Goal: Information Seeking & Learning: Learn about a topic

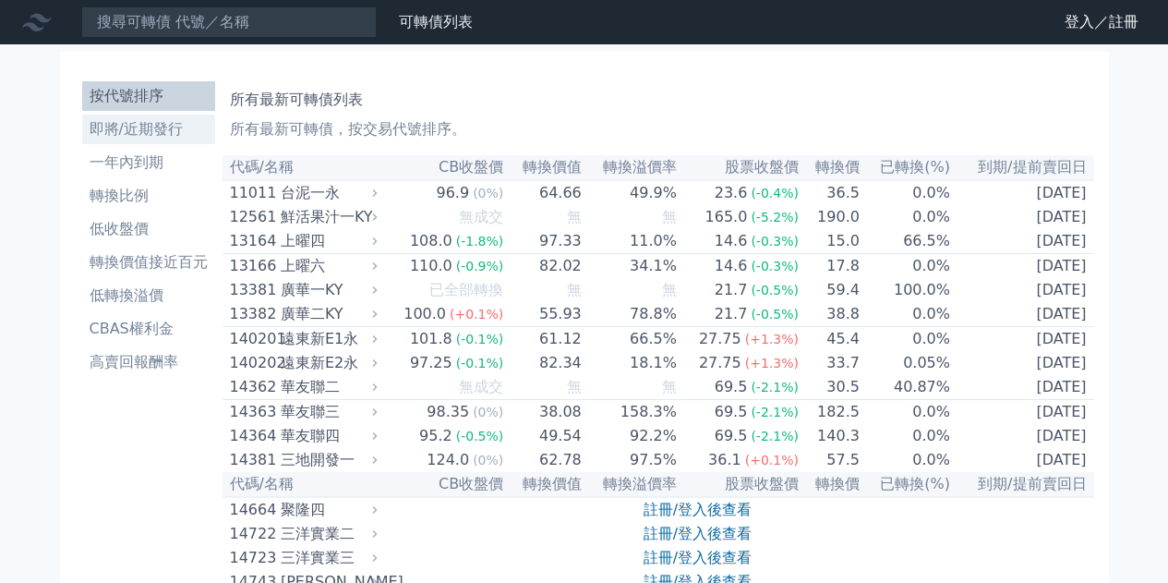
click at [134, 132] on li "即將/近期發行" at bounding box center [148, 129] width 133 height 22
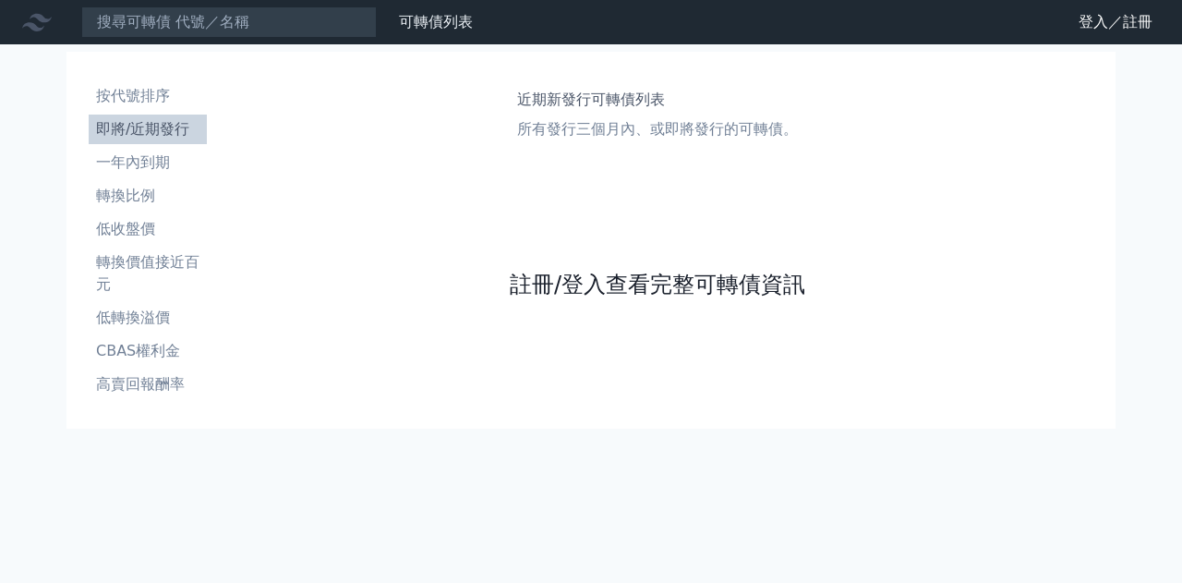
click at [632, 276] on link "註冊/登入查看完整可轉債資訊" at bounding box center [657, 285] width 295 height 30
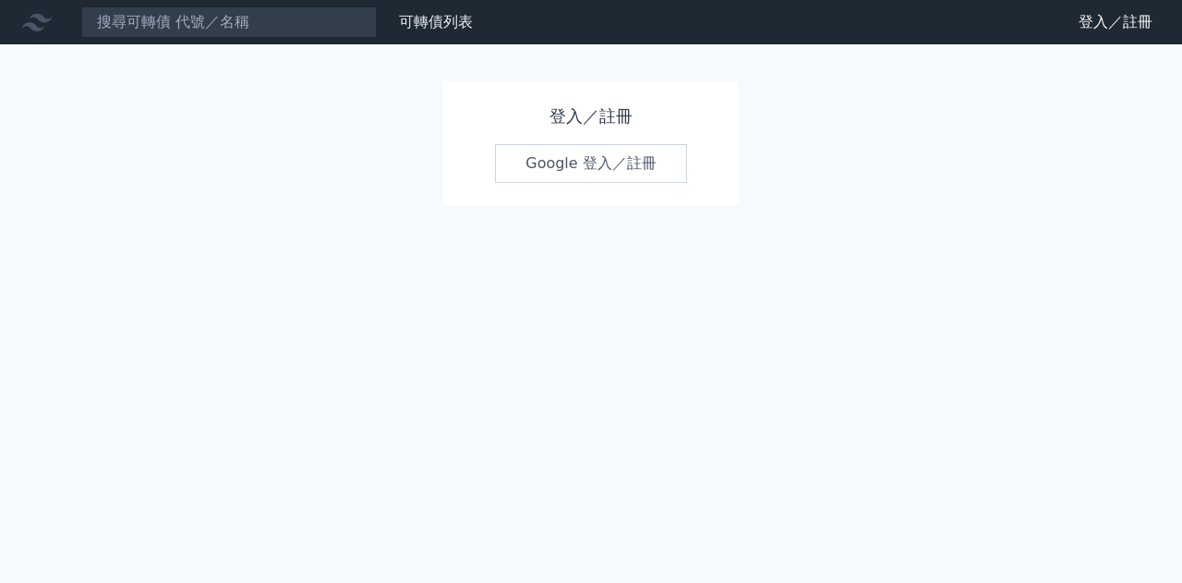
click at [582, 165] on link "Google 登入／註冊" at bounding box center [591, 163] width 192 height 39
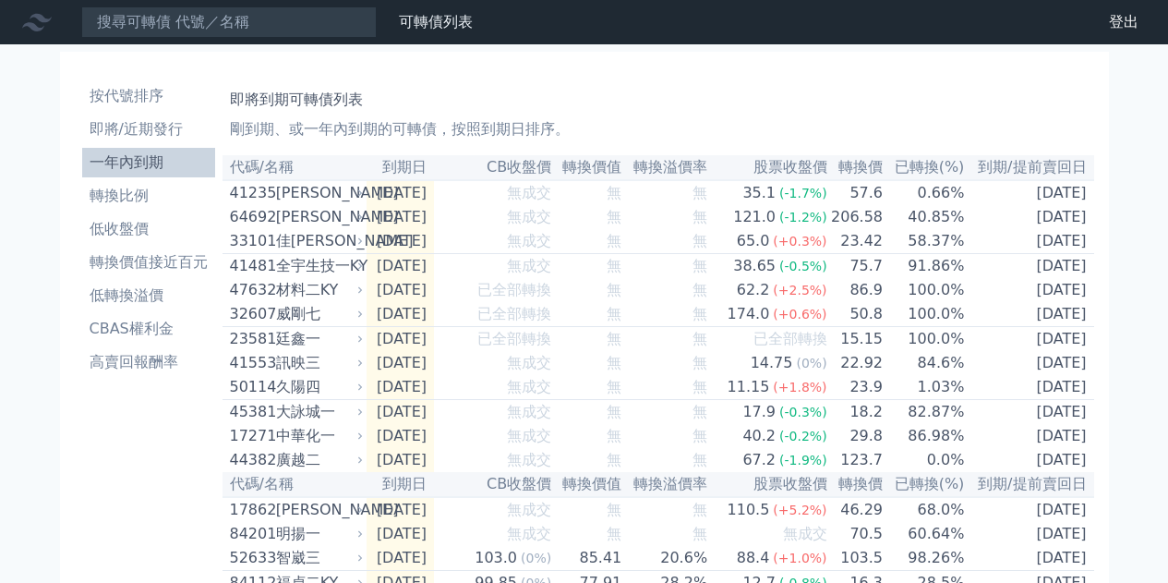
click at [123, 226] on li "低收盤價" at bounding box center [148, 229] width 133 height 22
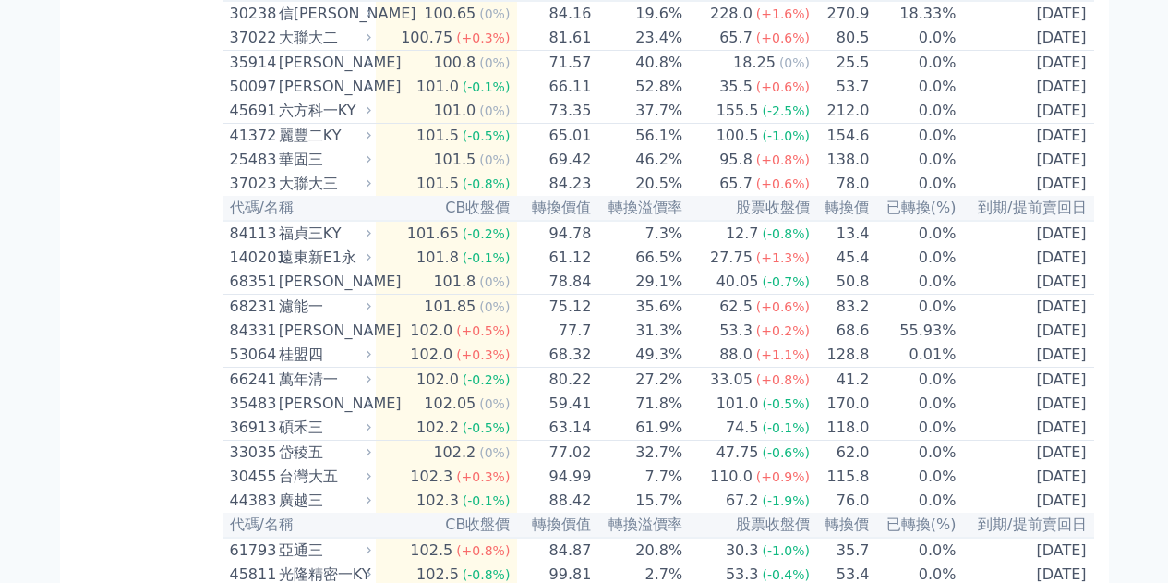
scroll to position [2585, 0]
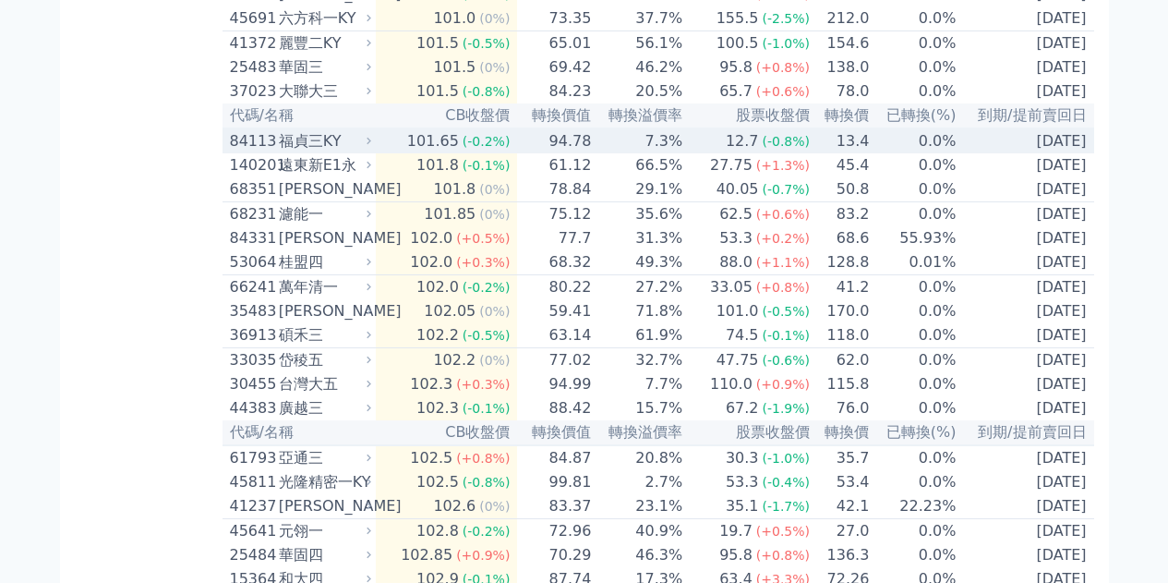
click at [681, 153] on td "7.3%" at bounding box center [637, 140] width 91 height 25
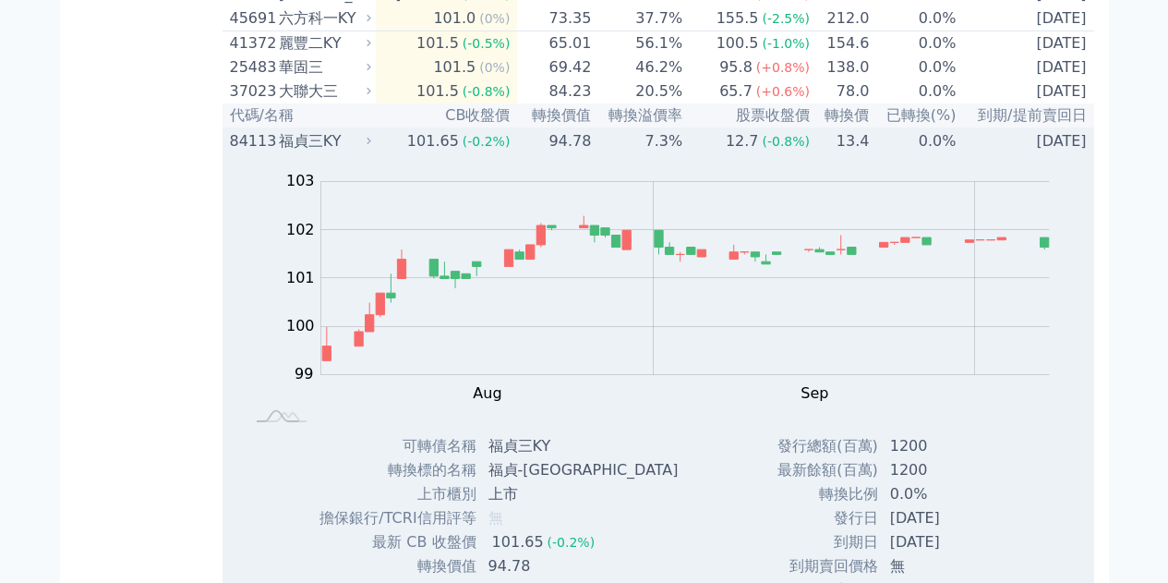
click at [672, 153] on td "7.3%" at bounding box center [637, 140] width 91 height 25
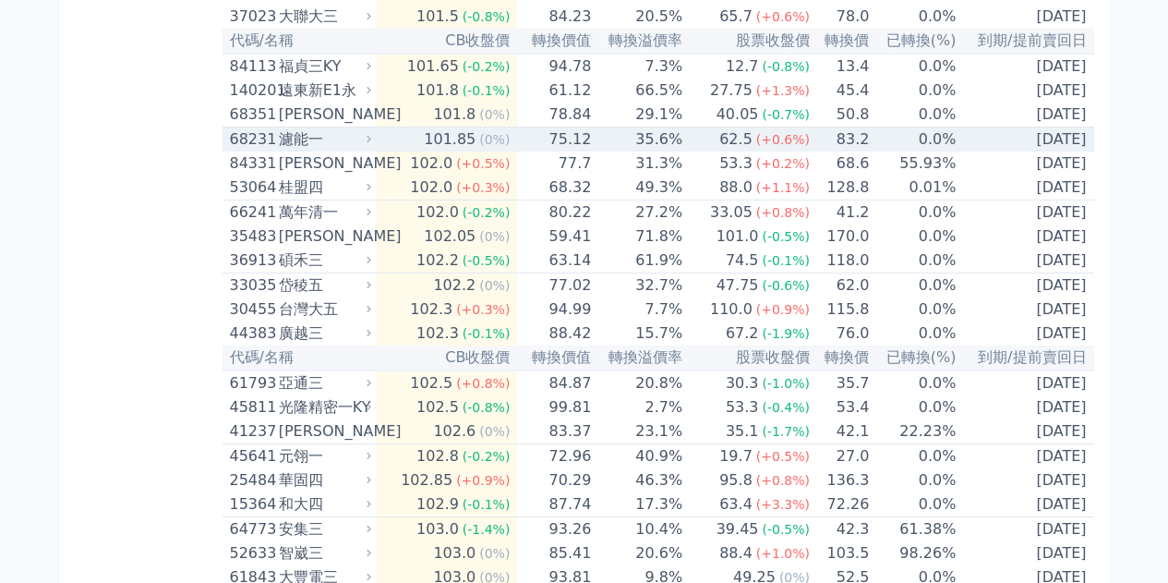
scroll to position [2677, 0]
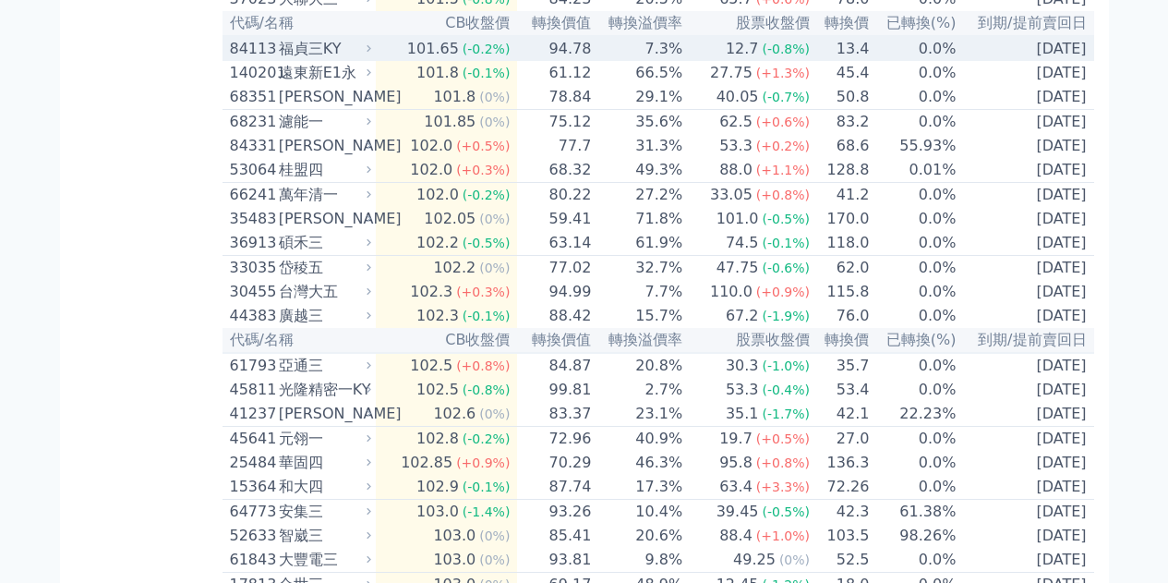
click at [606, 61] on td "7.3%" at bounding box center [637, 48] width 91 height 25
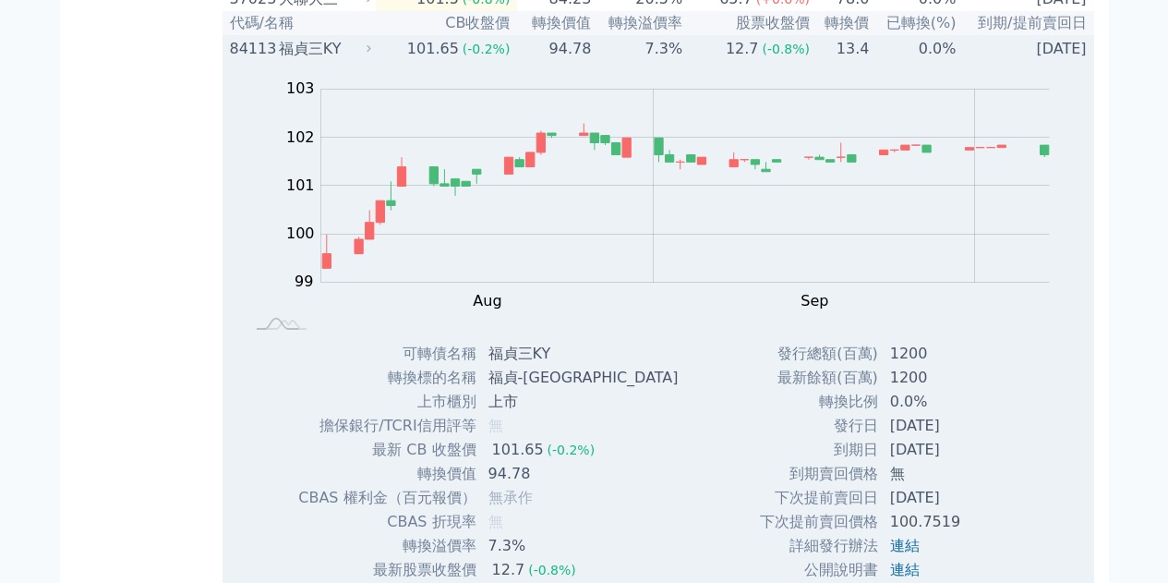
scroll to position [2770, 0]
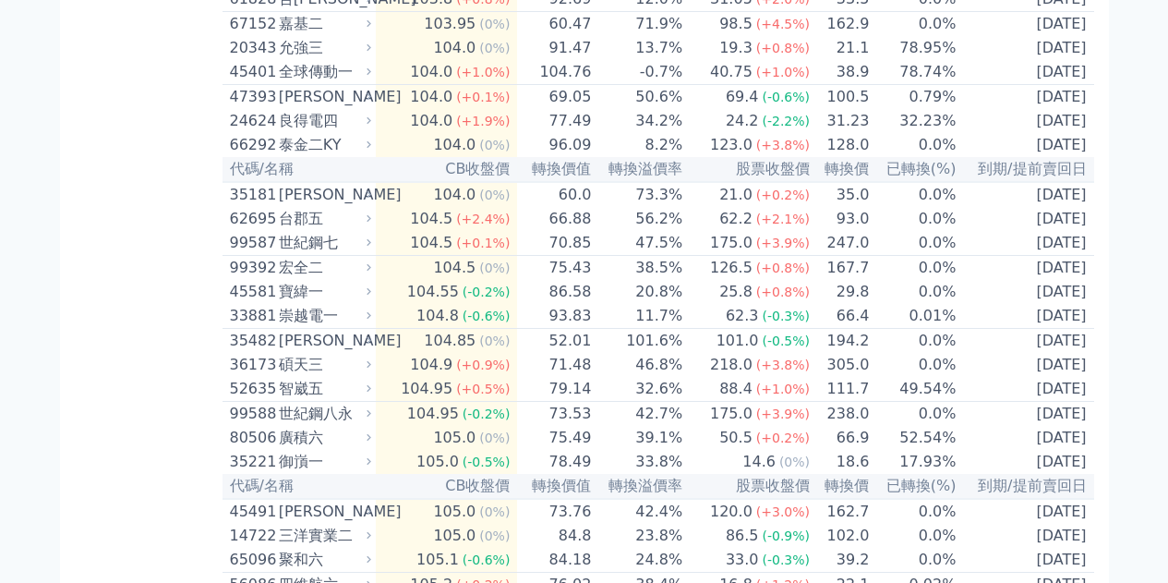
scroll to position [3508, 0]
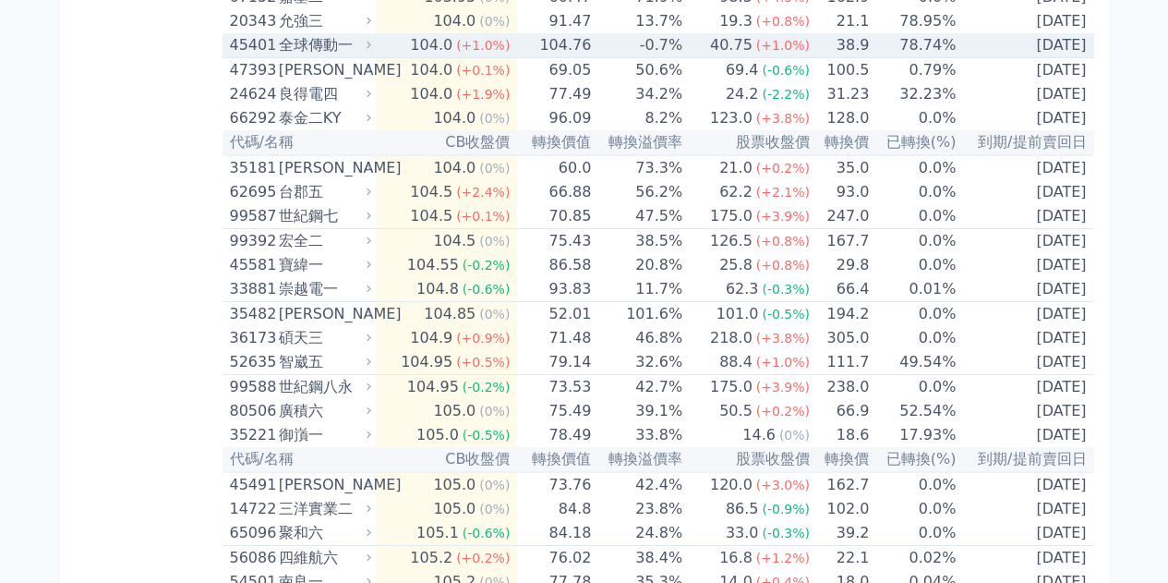
click at [689, 58] on td "40.75 (+1.0%)" at bounding box center [746, 45] width 127 height 25
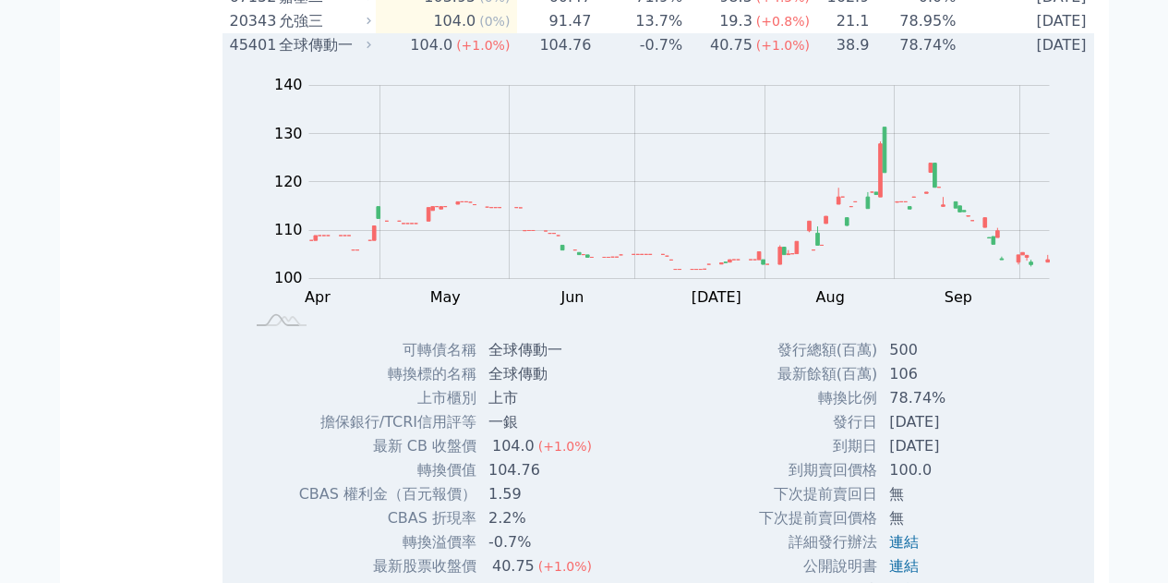
click at [671, 57] on td "-0.7%" at bounding box center [637, 45] width 91 height 24
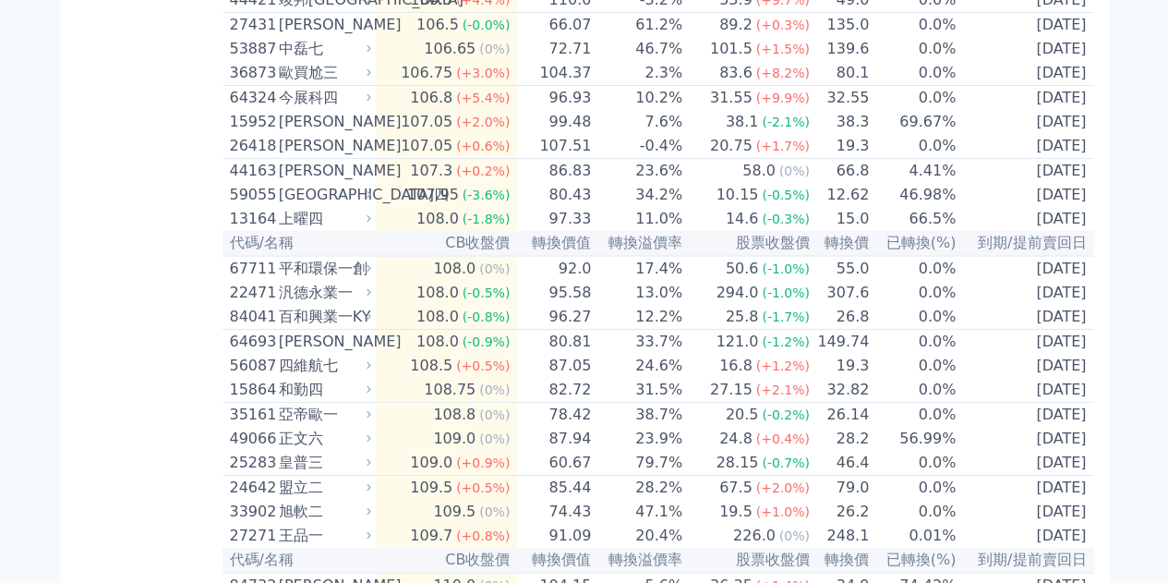
scroll to position [4708, 0]
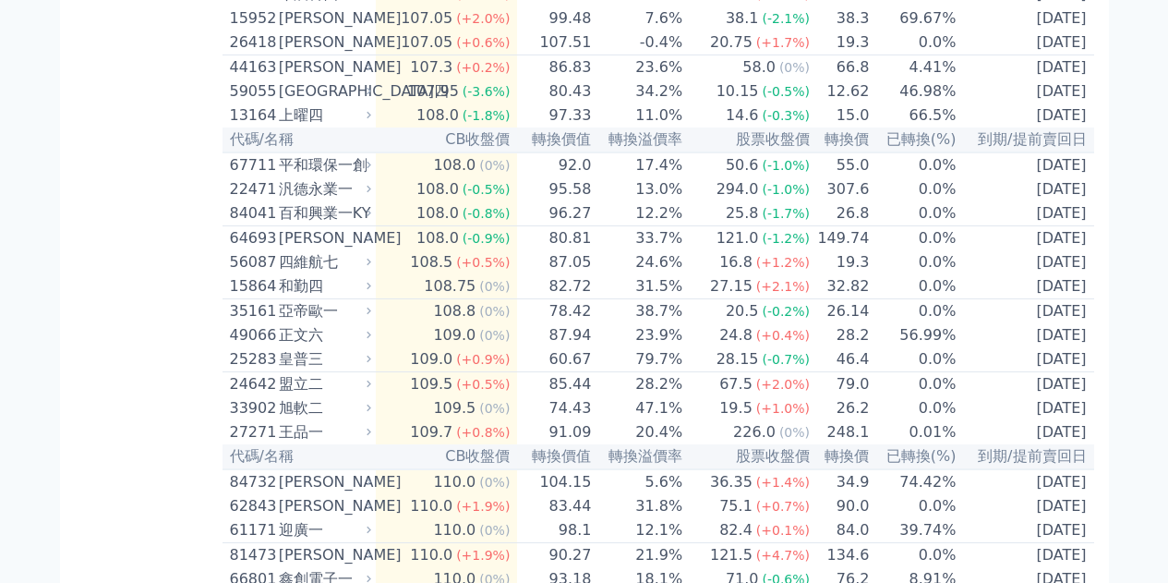
scroll to position [4801, 0]
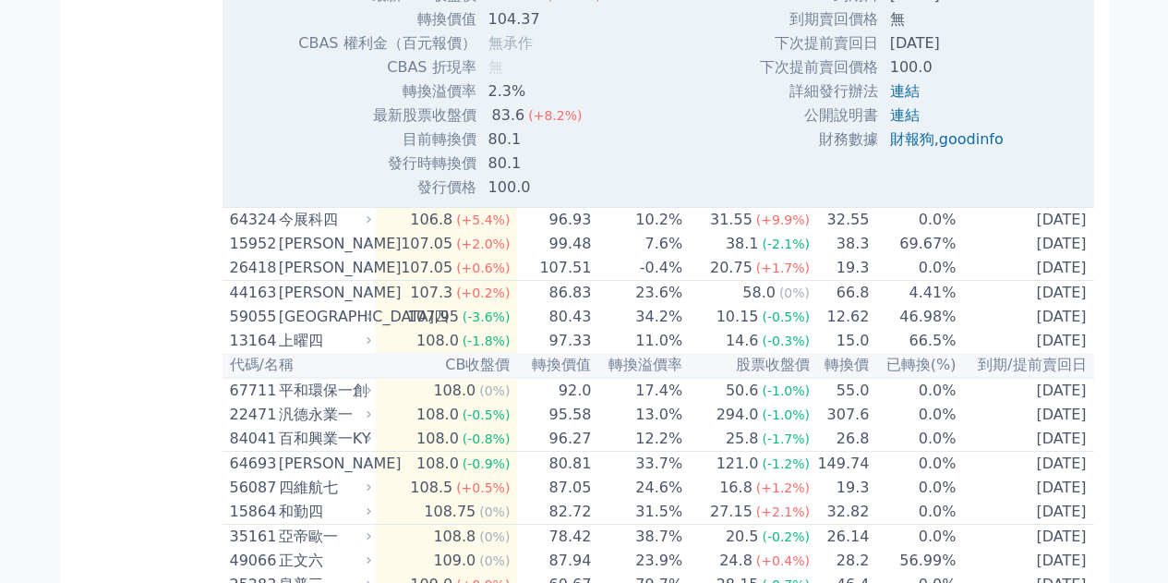
scroll to position [5014, 0]
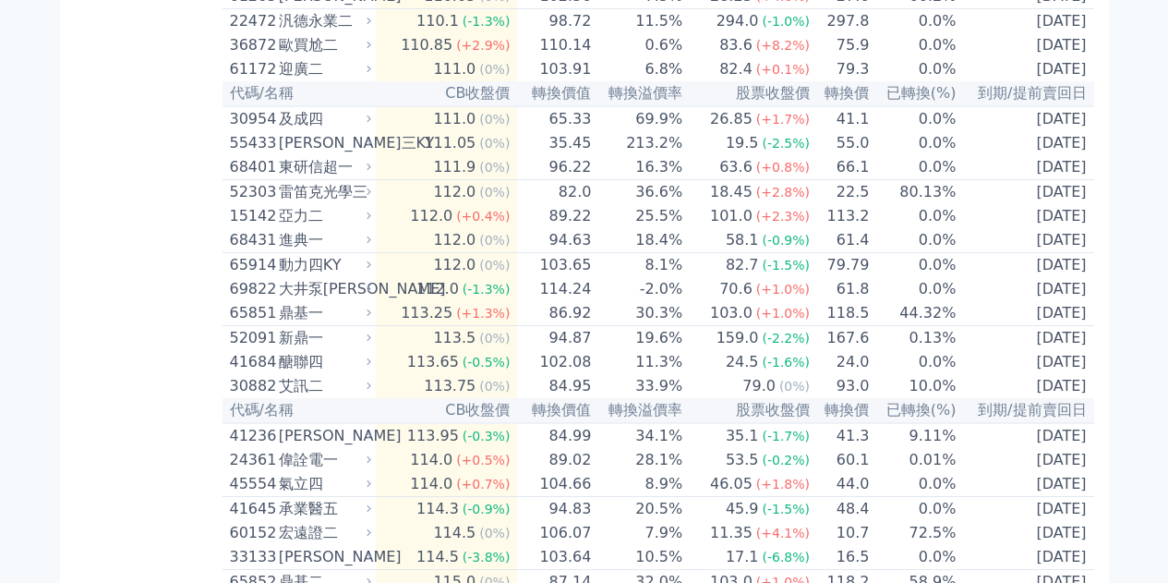
scroll to position [5476, 0]
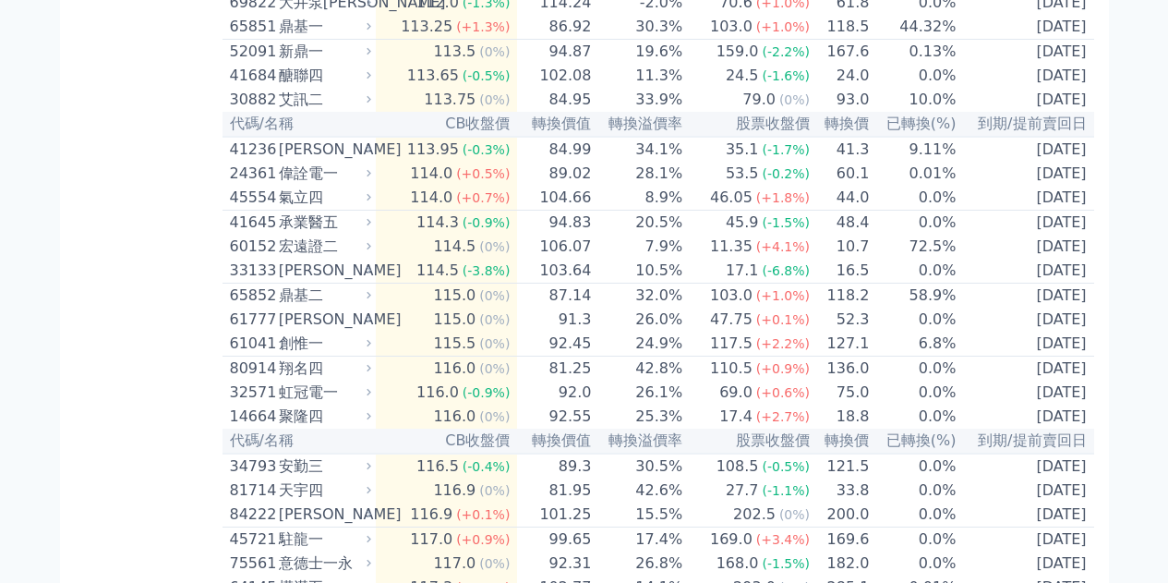
scroll to position [5752, 0]
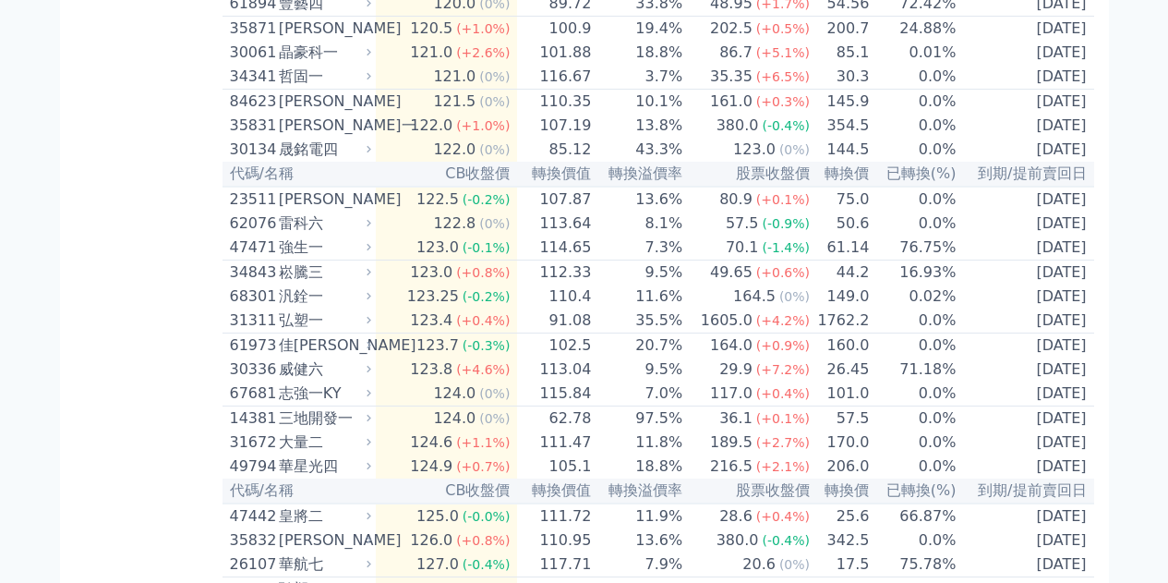
scroll to position [6768, 0]
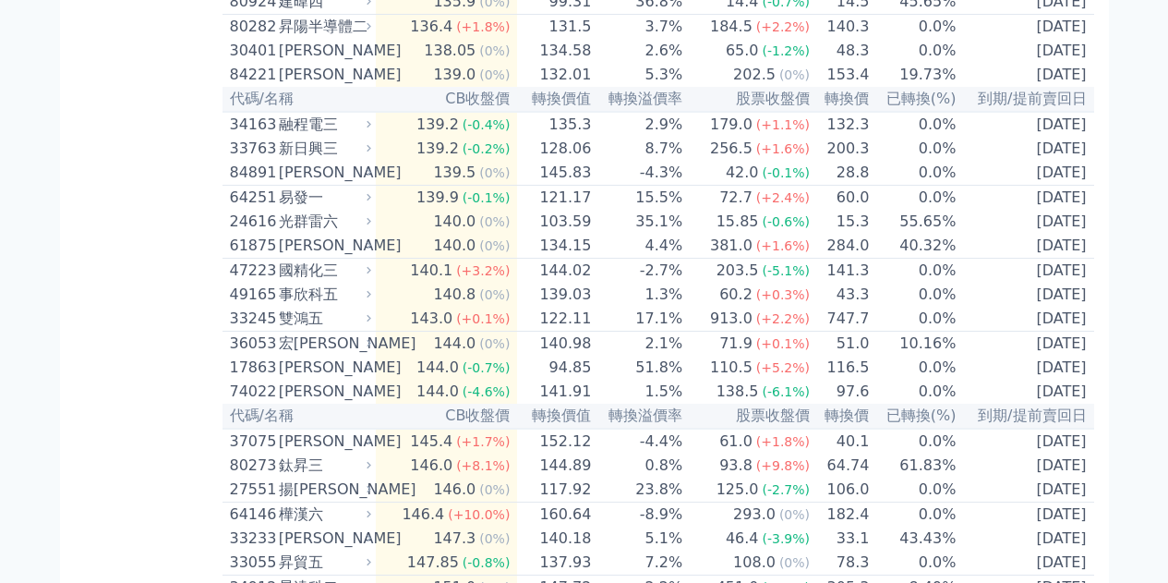
scroll to position [7691, 0]
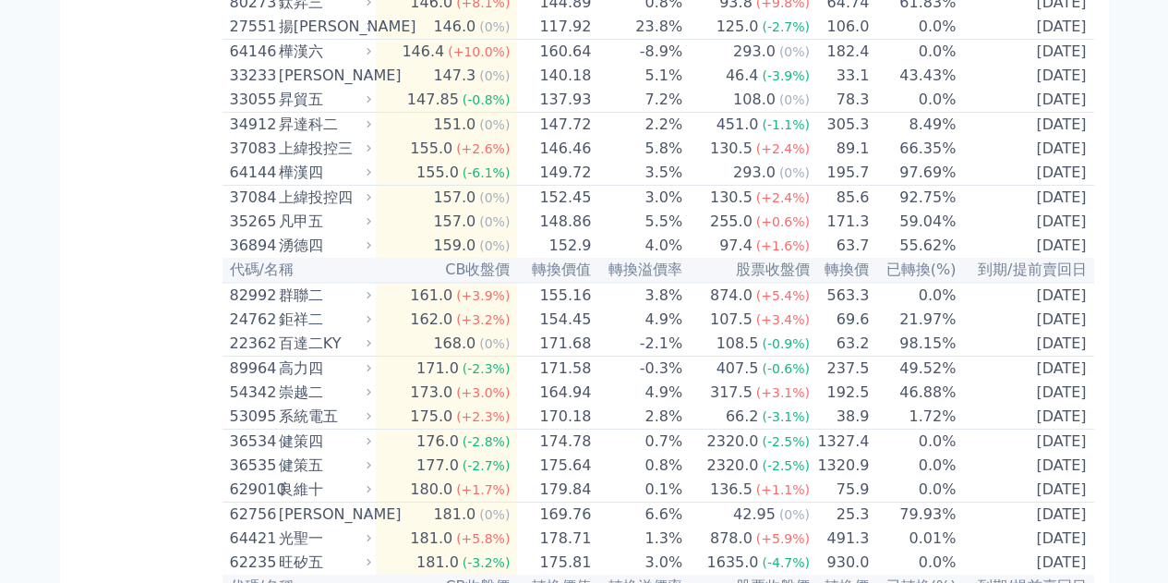
scroll to position [8153, 0]
